Goal: Task Accomplishment & Management: Use online tool/utility

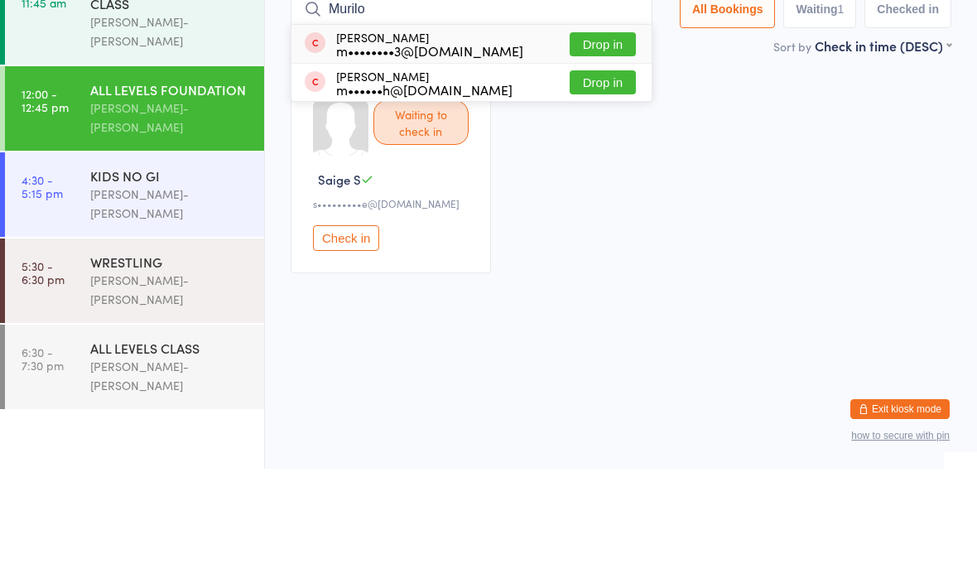
type input "Murilo"
click at [601, 190] on button "Drop in" at bounding box center [603, 202] width 66 height 24
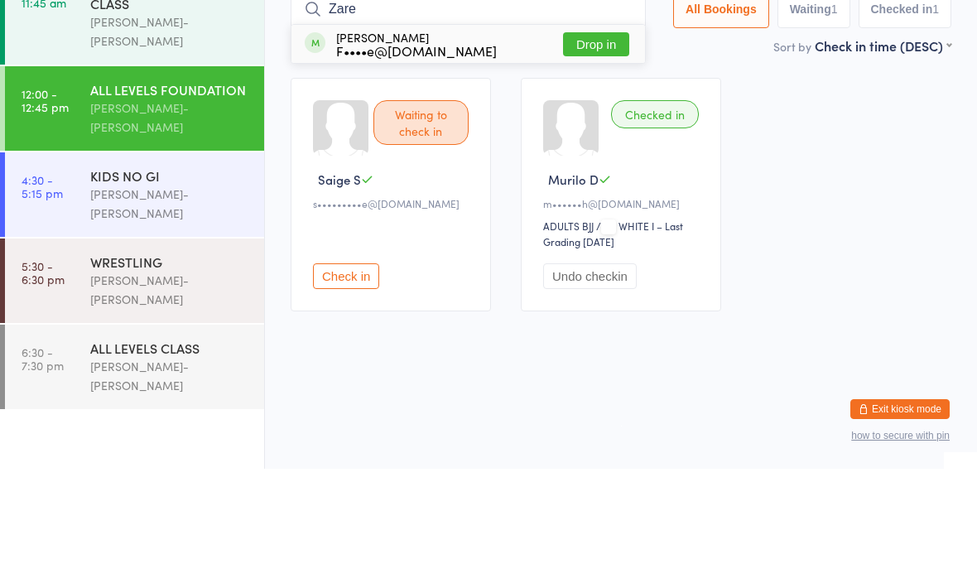
type input "Zare"
click at [586, 152] on button "Drop in" at bounding box center [596, 164] width 66 height 24
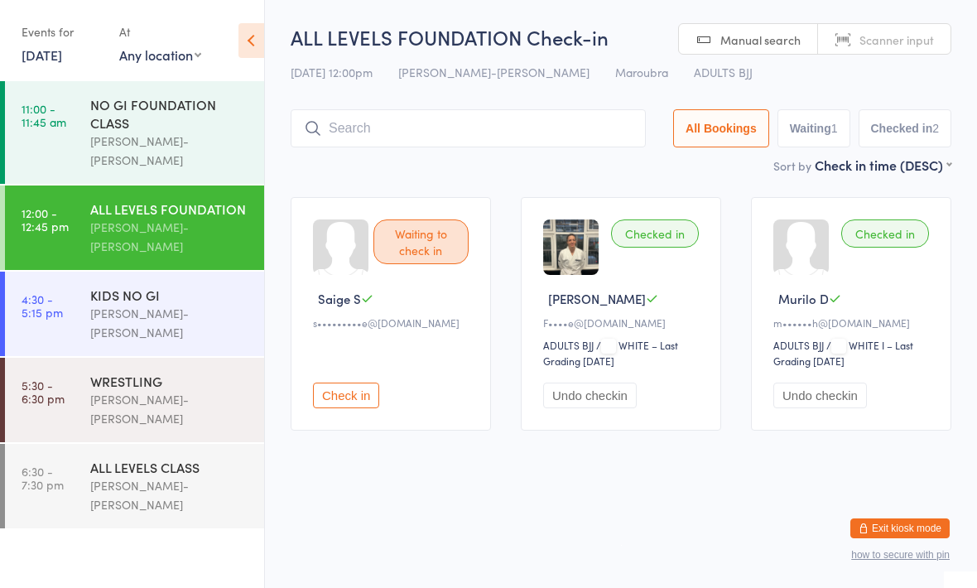
click at [347, 398] on button "Check in" at bounding box center [346, 396] width 66 height 26
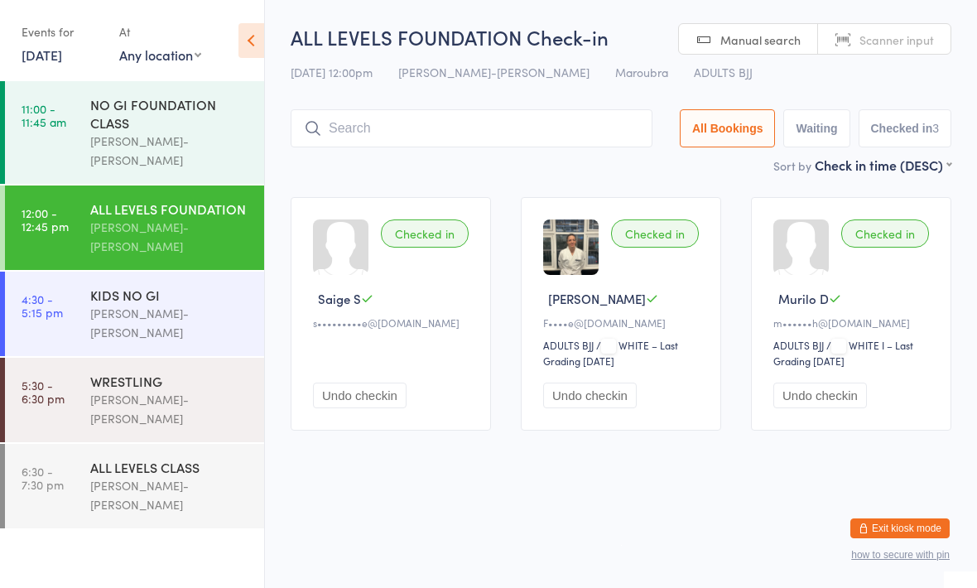
click at [526, 117] on input "search" at bounding box center [472, 128] width 362 height 38
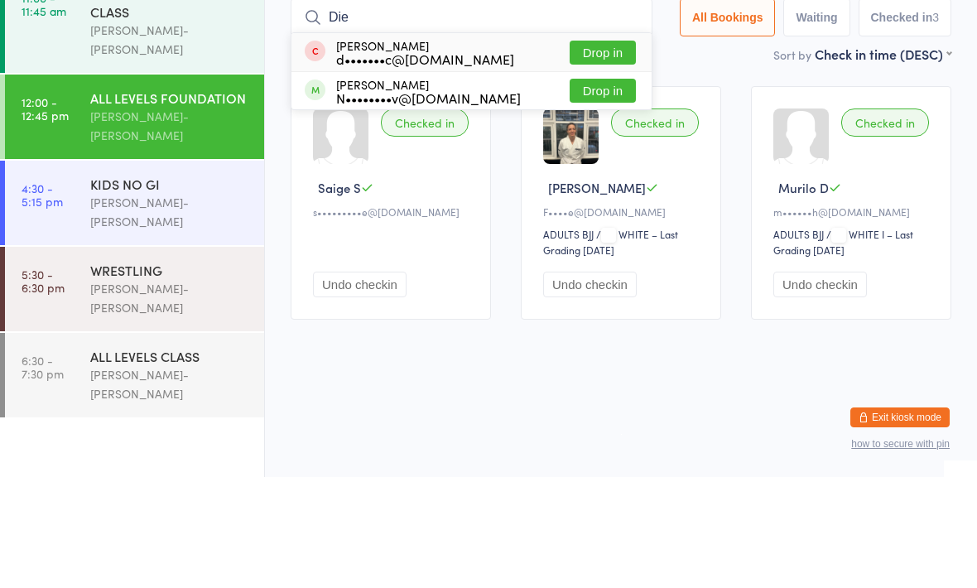
type input "Die"
click at [600, 190] on button "Drop in" at bounding box center [603, 202] width 66 height 24
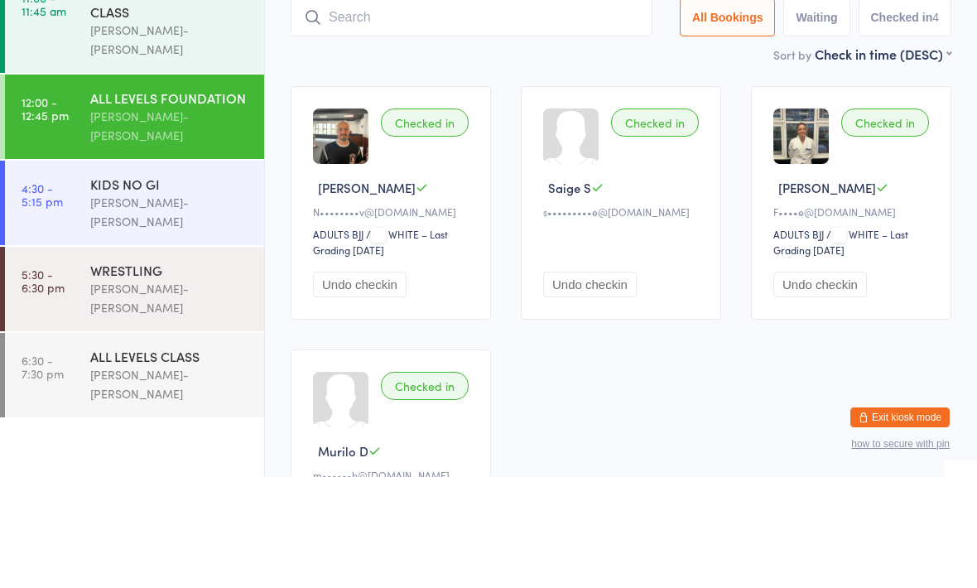
scroll to position [111, 0]
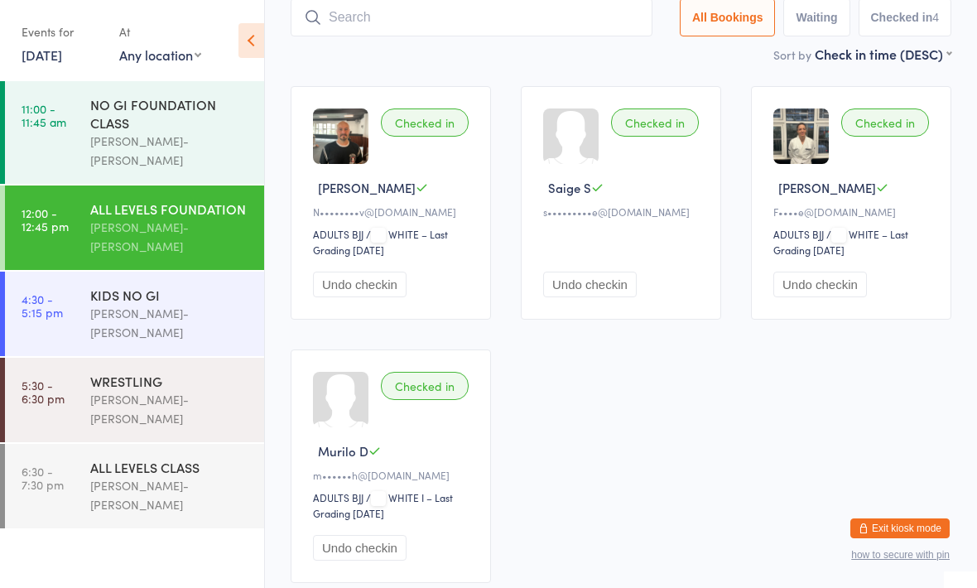
click at [539, 27] on input "search" at bounding box center [472, 17] width 362 height 38
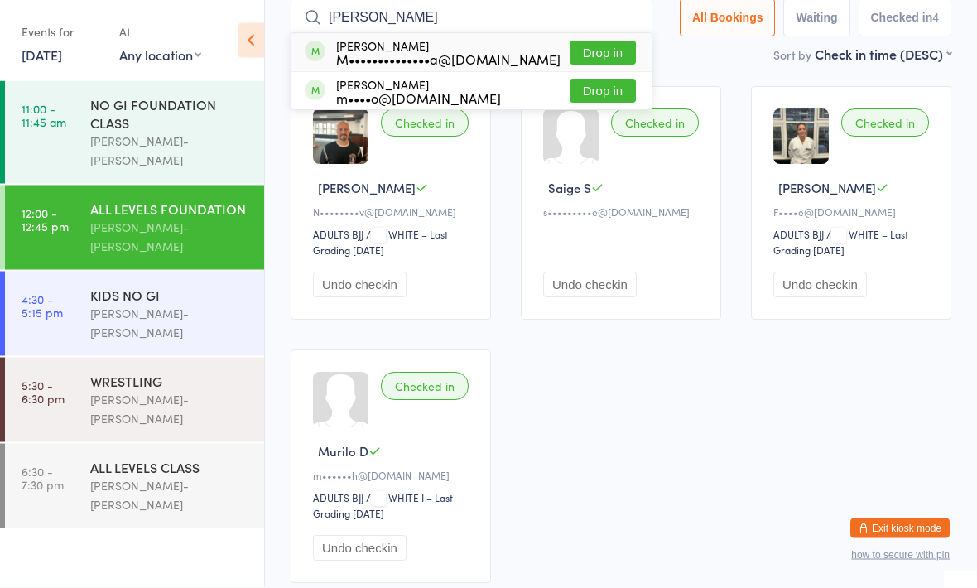
type input "[PERSON_NAME]"
click at [600, 51] on button "Drop in" at bounding box center [603, 53] width 66 height 24
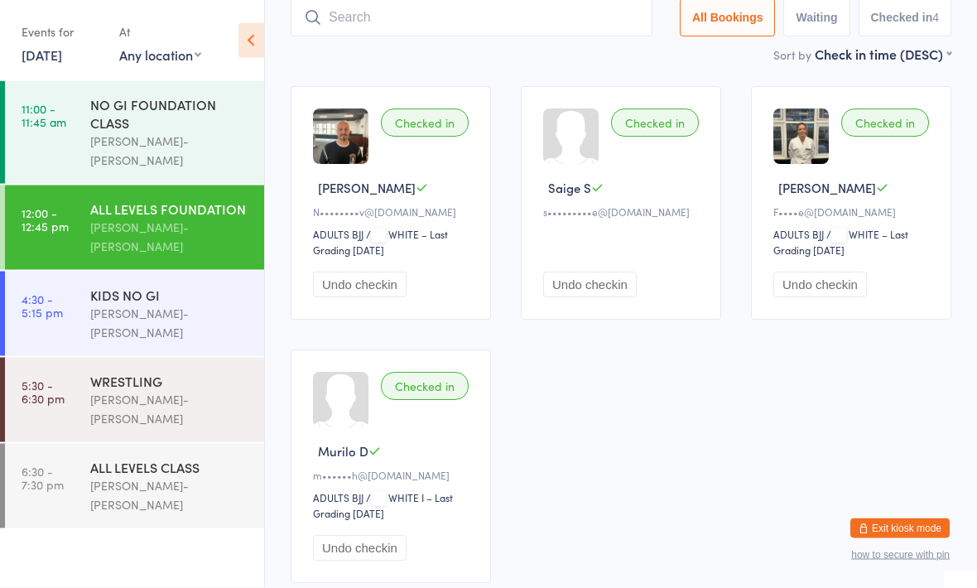
scroll to position [111, 0]
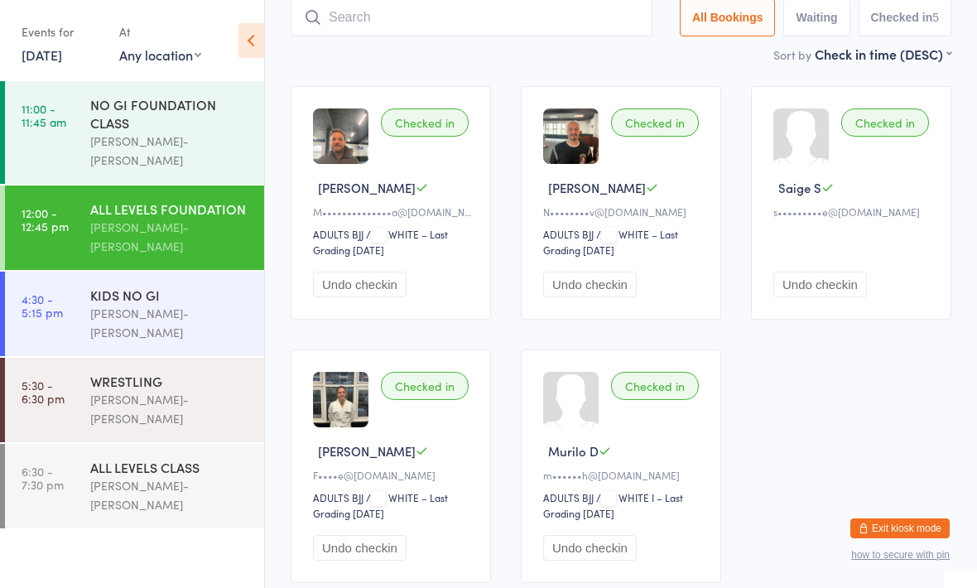
click at [534, 36] on input "search" at bounding box center [472, 17] width 362 height 38
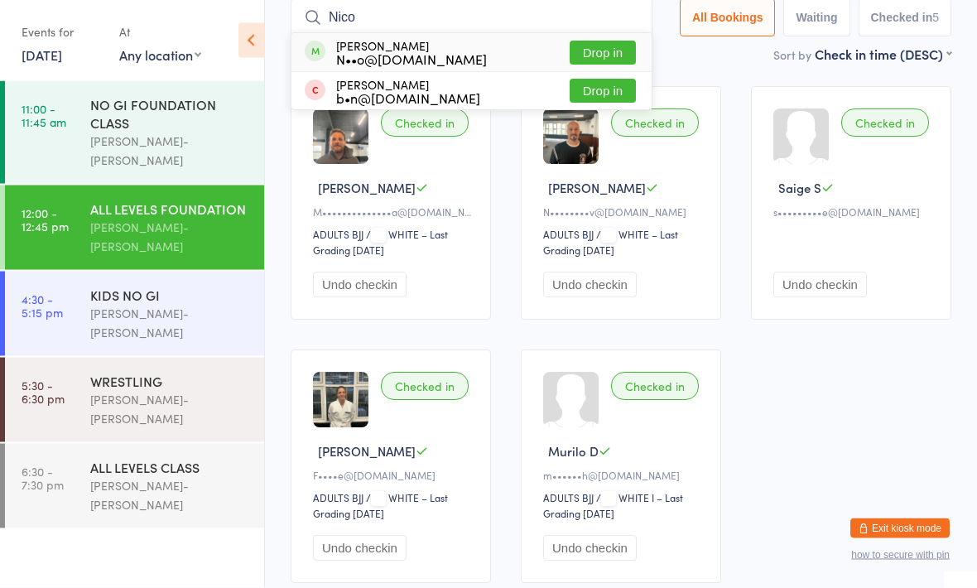
type input "Nico"
click at [490, 56] on div "[PERSON_NAME] N••o@[DOMAIN_NAME] Drop in" at bounding box center [471, 53] width 360 height 38
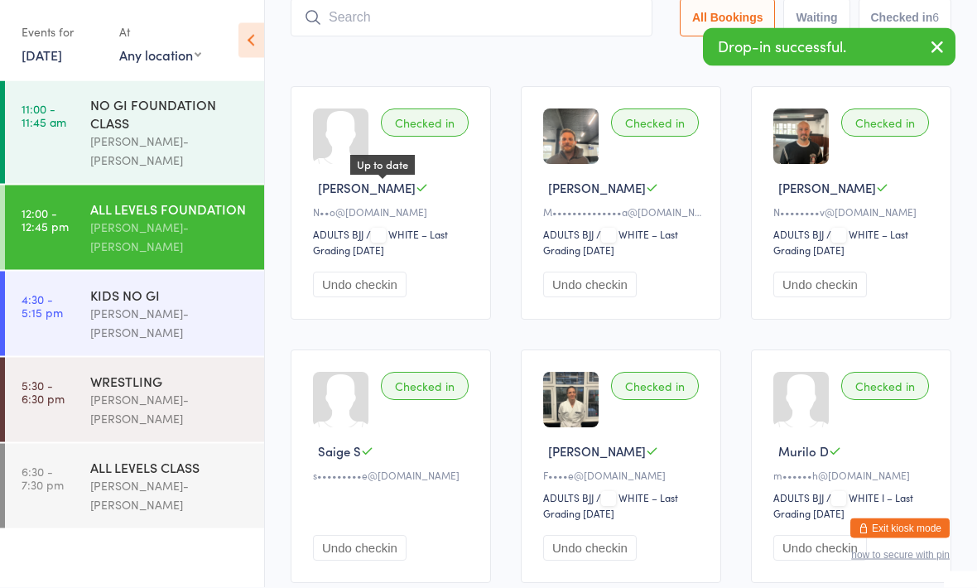
click at [416, 190] on icon at bounding box center [422, 188] width 12 height 12
click at [344, 150] on div at bounding box center [340, 136] width 55 height 55
